Goal: Obtain resource: Download file/media

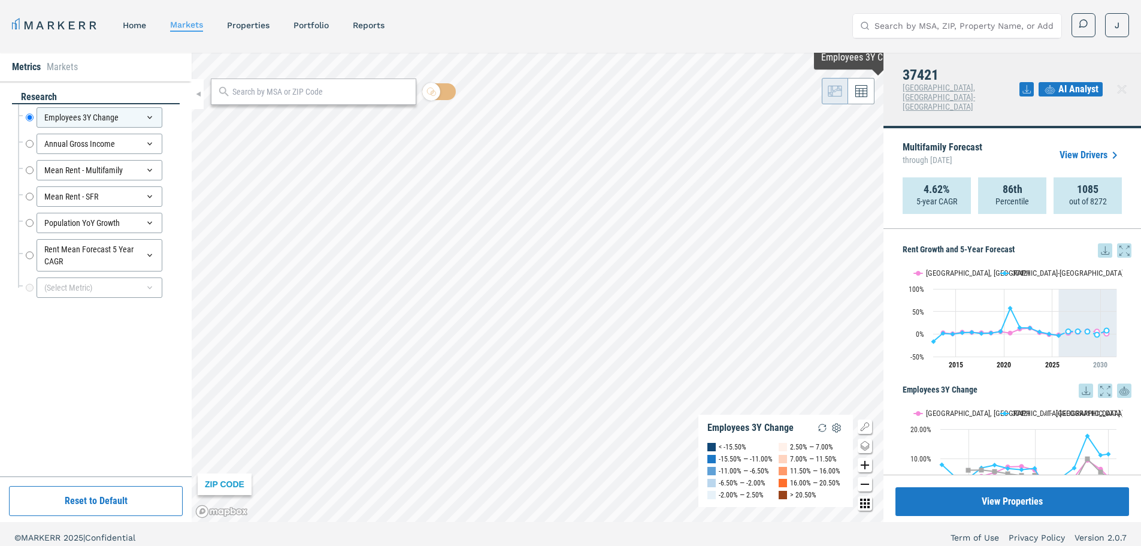
click at [965, 33] on input "Search by MSA, ZIP, Property Name, or Address" at bounding box center [965, 26] width 180 height 24
type input "27704"
click at [965, 48] on div "27704, [GEOGRAPHIC_DATA], [US_STATE]" at bounding box center [944, 55] width 164 height 24
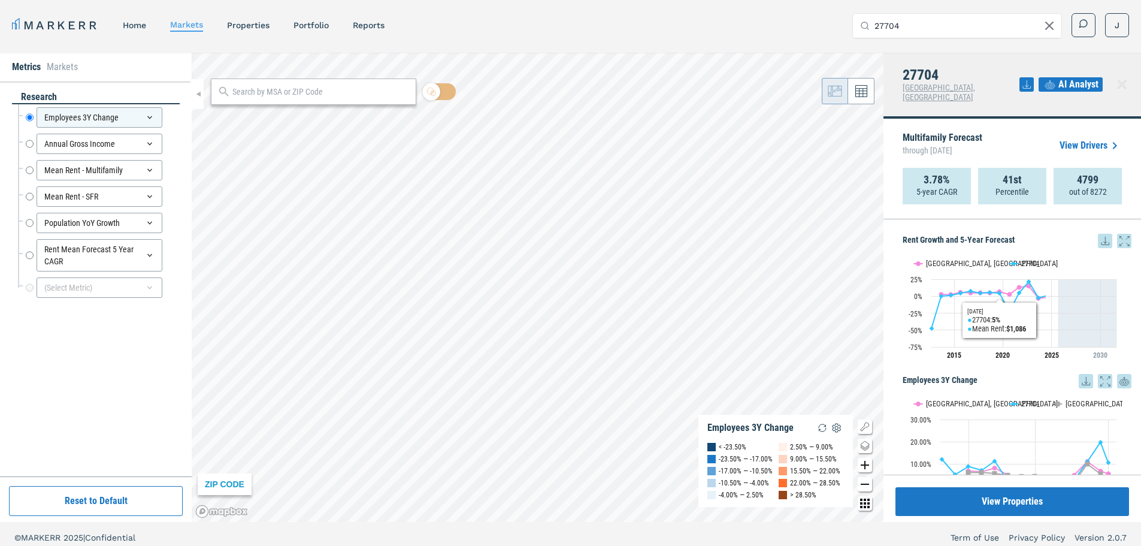
click at [1092, 138] on link "View Drivers" at bounding box center [1091, 145] width 62 height 14
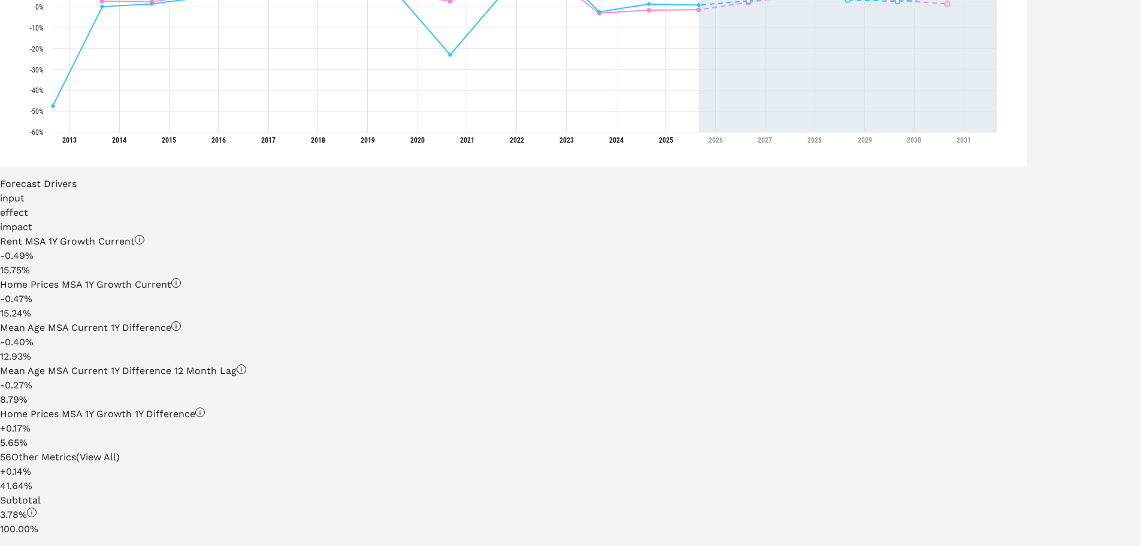
scroll to position [479, 0]
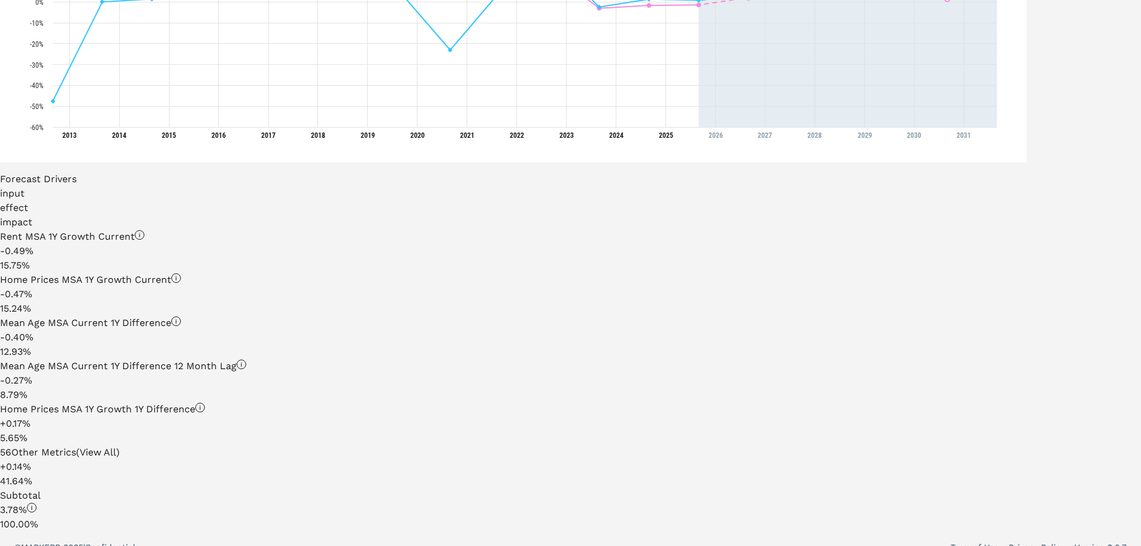
click at [185, 458] on div "56 Other Metrics (View All)" at bounding box center [513, 452] width 1027 height 14
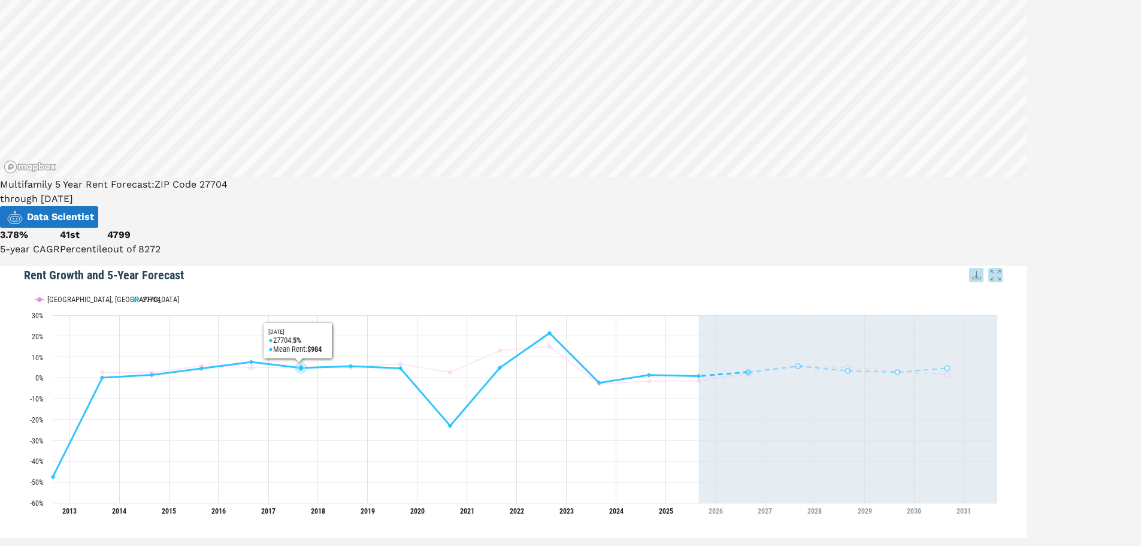
scroll to position [240, 0]
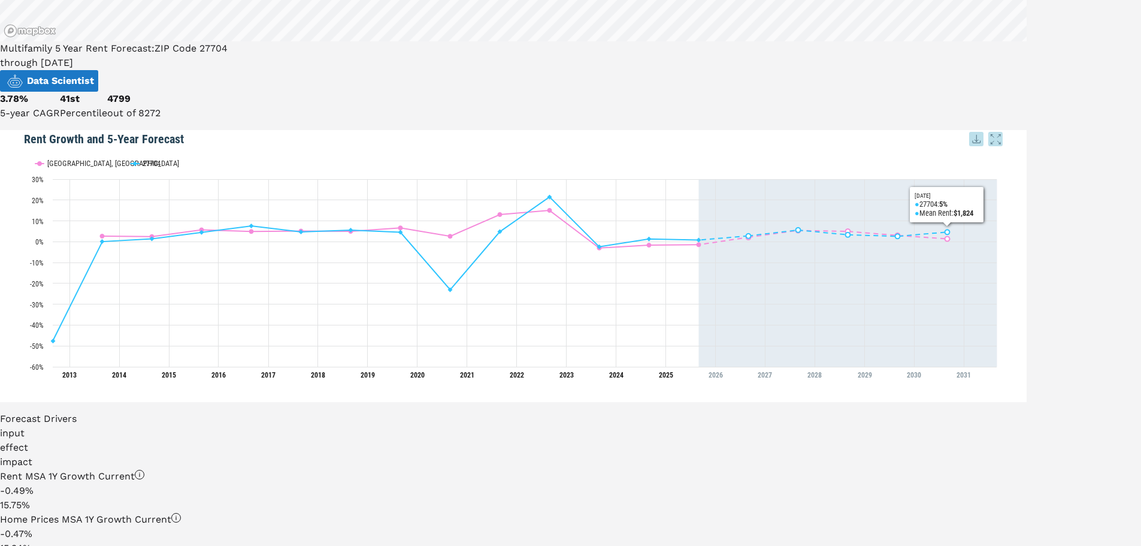
click at [984, 132] on icon at bounding box center [976, 139] width 14 height 14
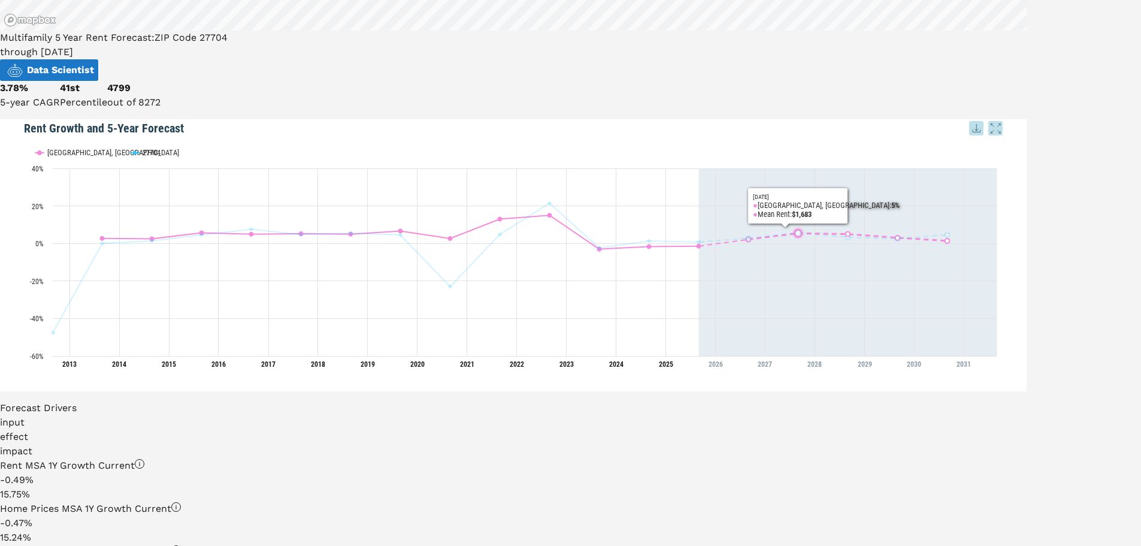
scroll to position [359, 0]
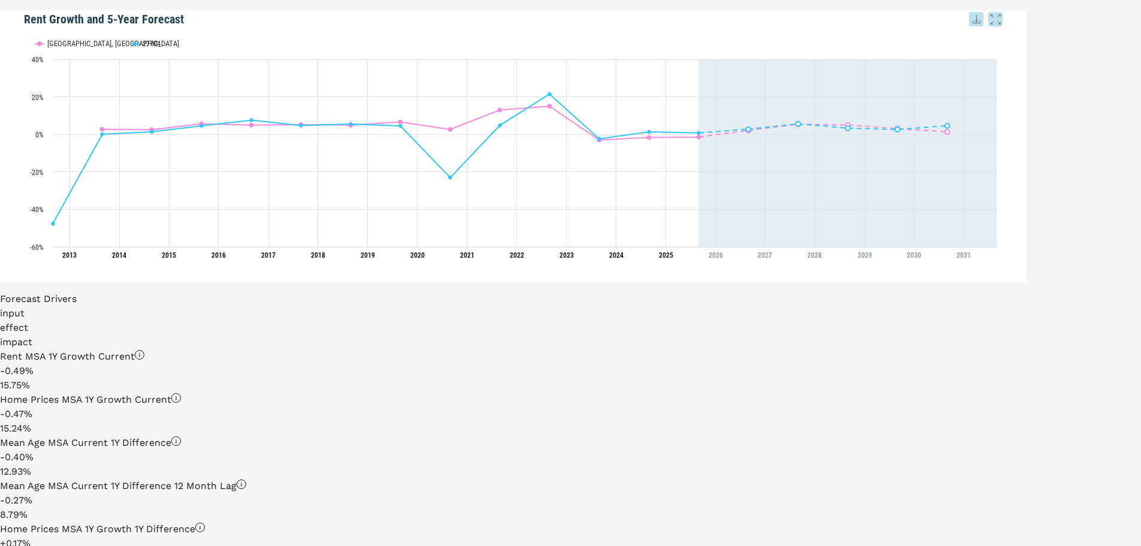
click at [539, 292] on div "Forecast Drivers" at bounding box center [513, 299] width 1027 height 14
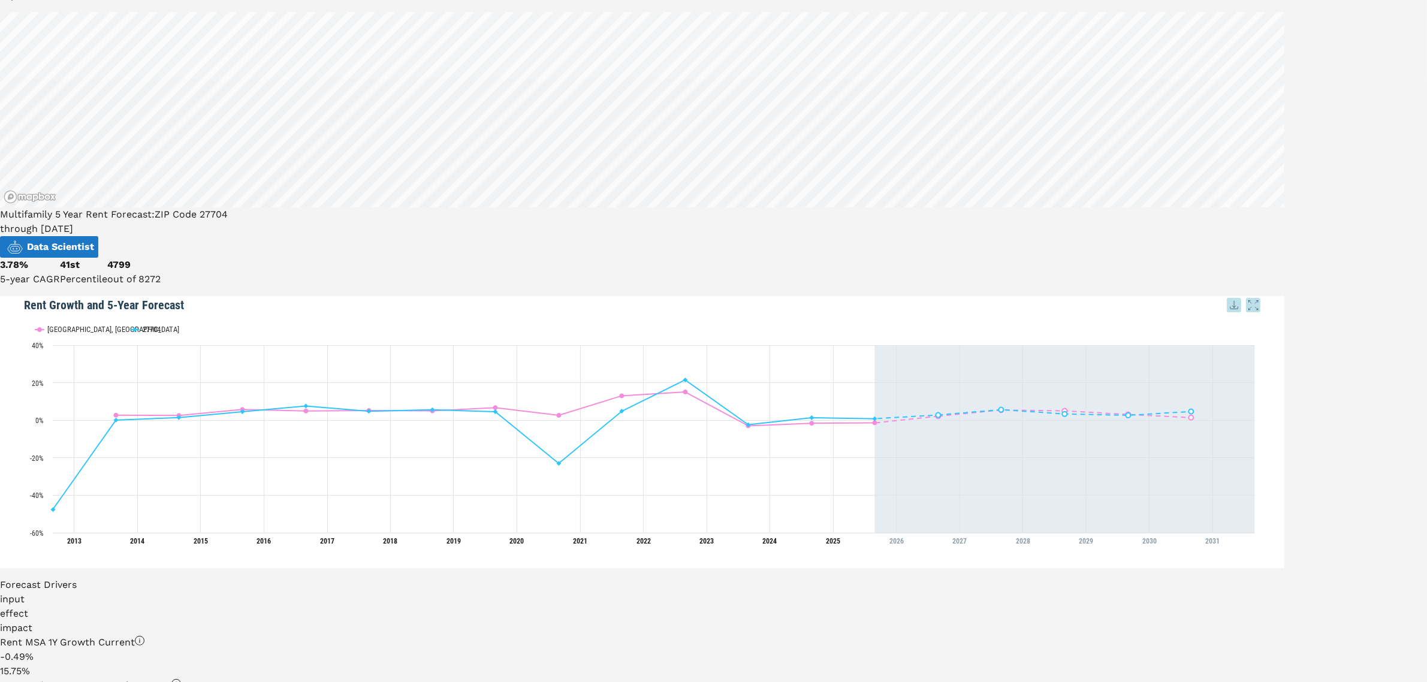
scroll to position [0, 0]
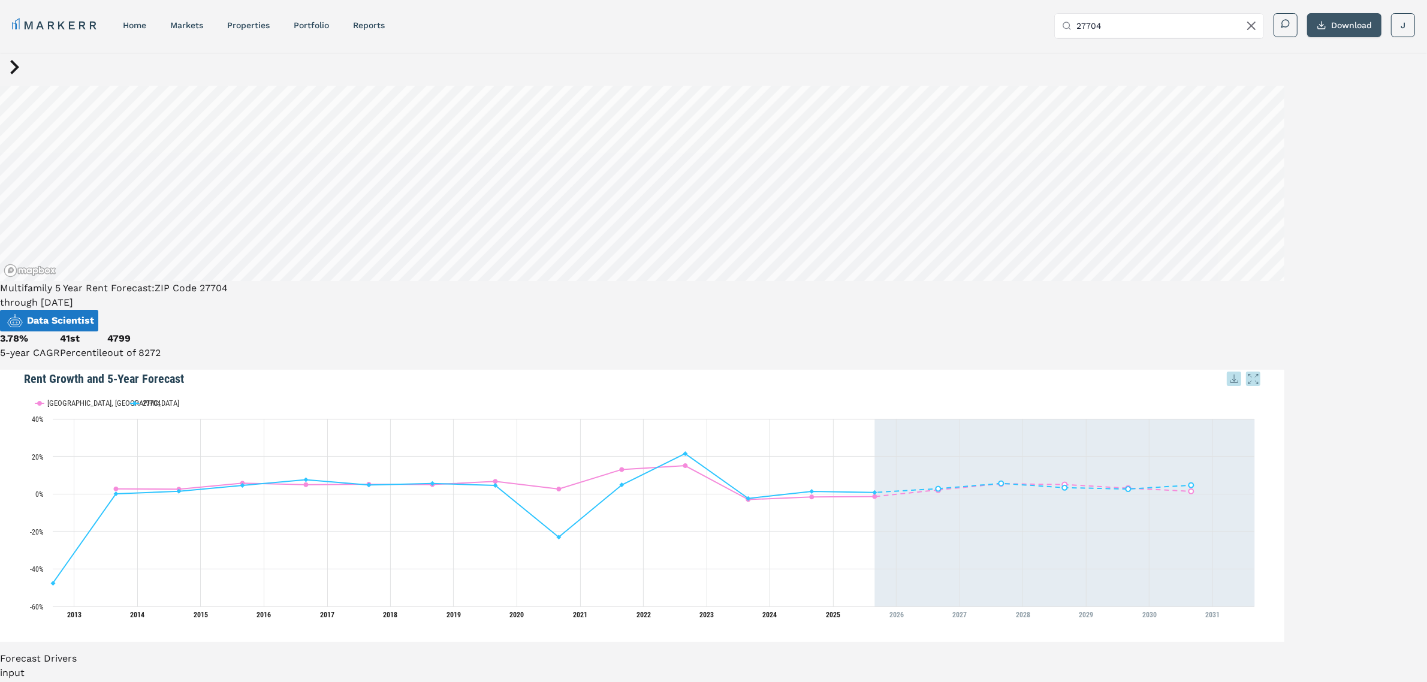
click at [1141, 20] on button "Download" at bounding box center [1344, 25] width 74 height 24
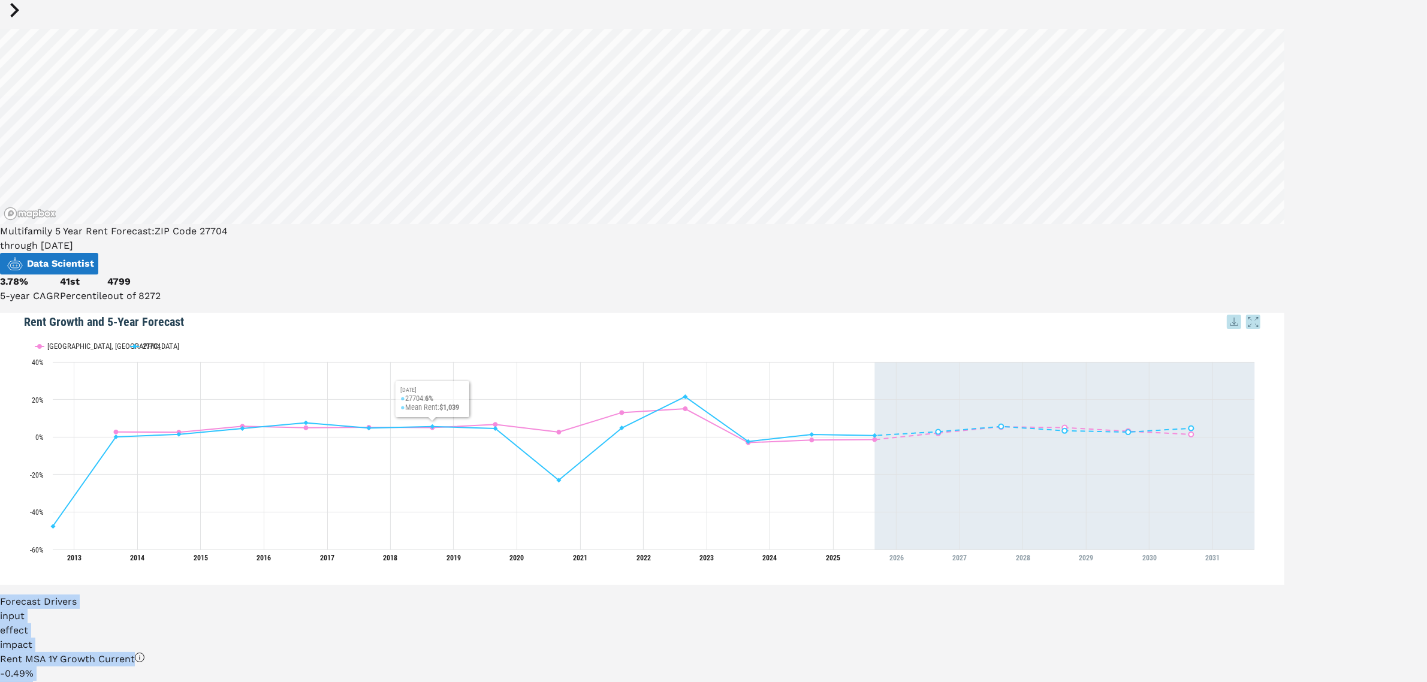
drag, startPoint x: 1322, startPoint y: 78, endPoint x: 775, endPoint y: 300, distance: 591.0
